Goal: Information Seeking & Learning: Learn about a topic

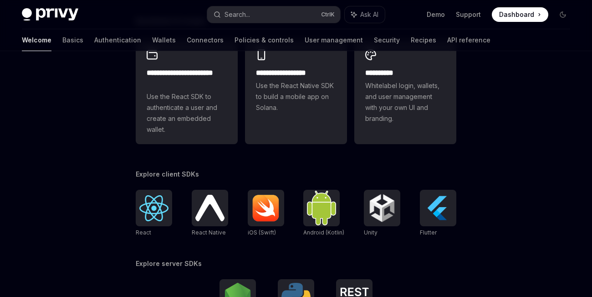
scroll to position [267, 0]
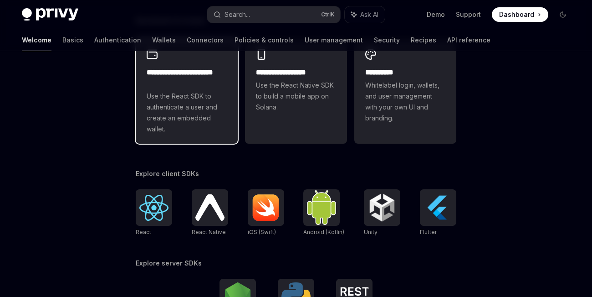
click at [203, 109] on span "Use the React SDK to authenticate a user and create an embedded wallet." at bounding box center [187, 113] width 80 height 44
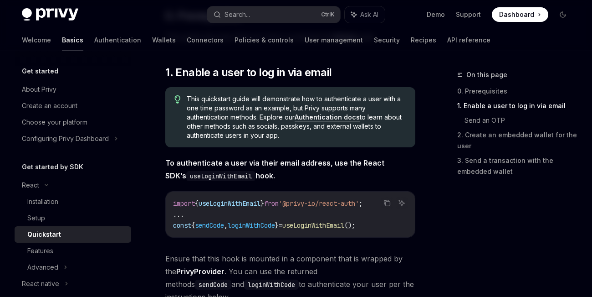
scroll to position [146, 0]
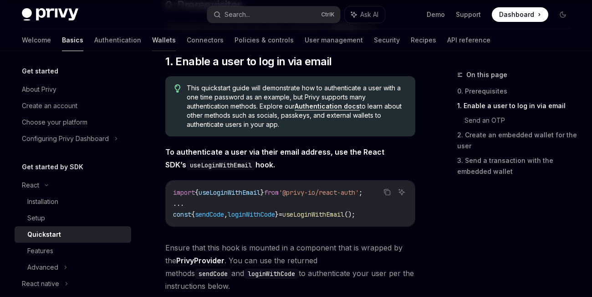
click at [152, 39] on link "Wallets" at bounding box center [164, 40] width 24 height 22
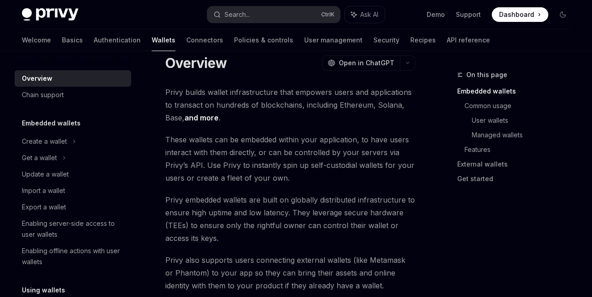
scroll to position [31, 0]
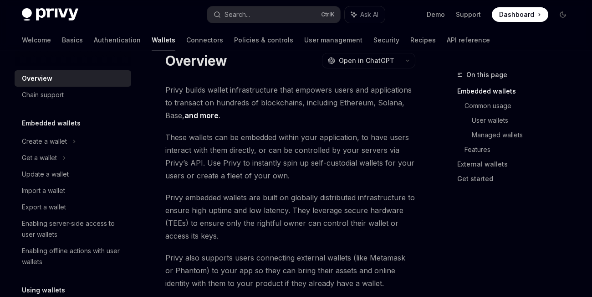
click at [211, 118] on link "and more" at bounding box center [202, 116] width 34 height 10
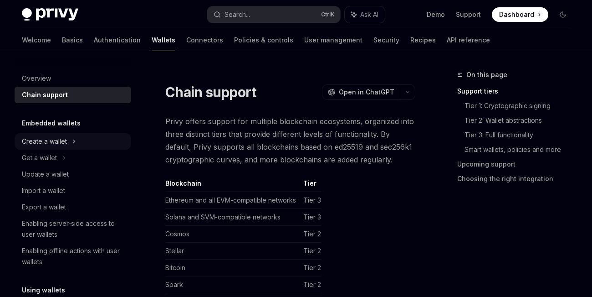
click at [60, 144] on div "Create a wallet" at bounding box center [44, 141] width 45 height 11
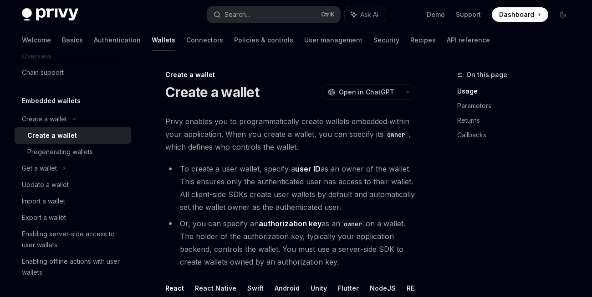
scroll to position [22, 0]
click at [51, 174] on div "Get a wallet" at bounding box center [39, 168] width 35 height 11
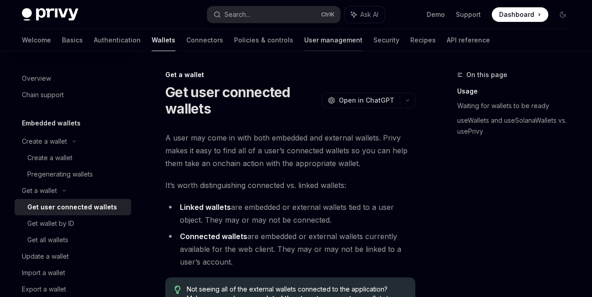
click at [304, 42] on link "User management" at bounding box center [333, 40] width 58 height 22
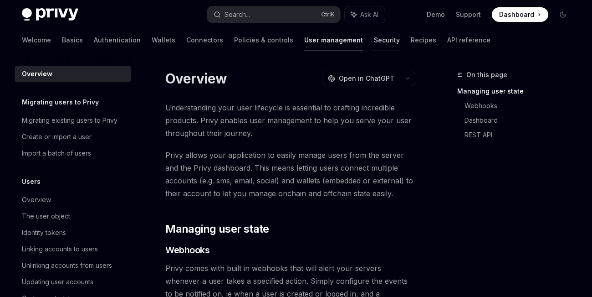
click at [374, 45] on link "Security" at bounding box center [387, 40] width 26 height 22
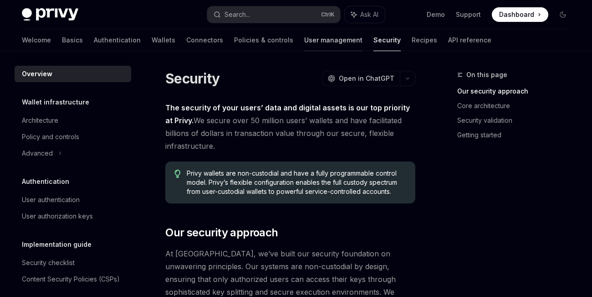
click at [304, 45] on link "User management" at bounding box center [333, 40] width 58 height 22
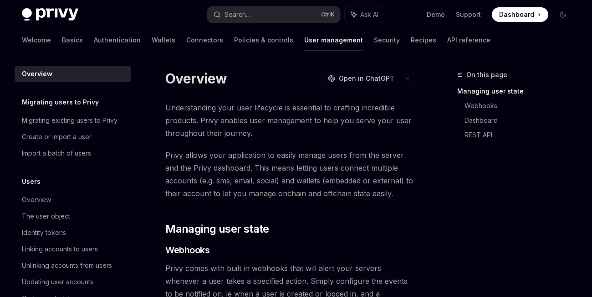
scroll to position [41, 0]
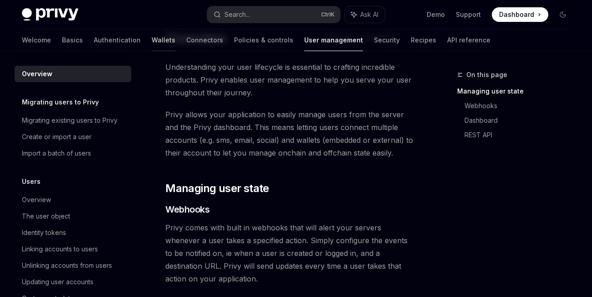
click at [152, 37] on link "Wallets" at bounding box center [164, 40] width 24 height 22
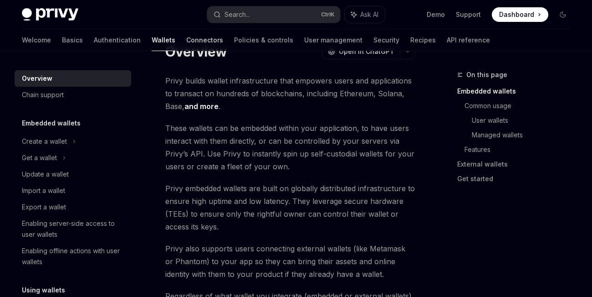
click at [186, 46] on link "Connectors" at bounding box center [204, 40] width 37 height 22
type textarea "*"
